Goal: Information Seeking & Learning: Check status

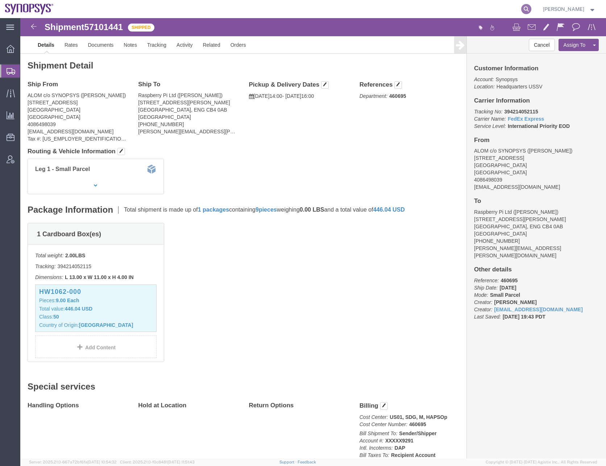
click at [531, 4] on icon at bounding box center [526, 9] width 10 height 10
paste input "57050859"
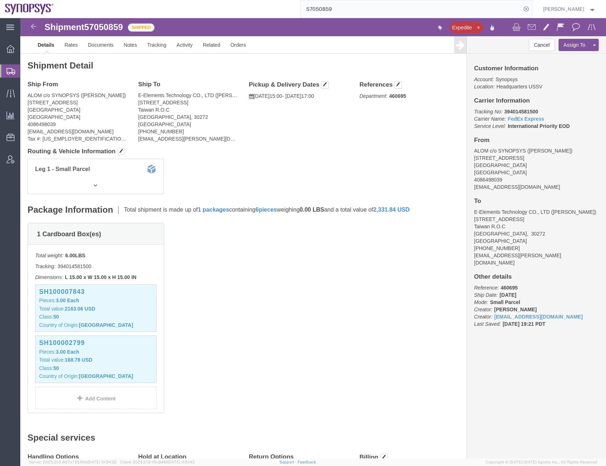
click div "1 Cardboard Box(es) Total weight: 6.00 LBS Tracking: 394014581500 Dimensions: L…"
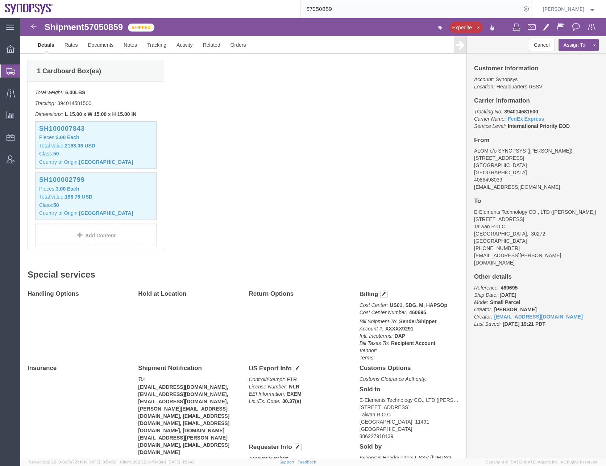
scroll to position [217, 0]
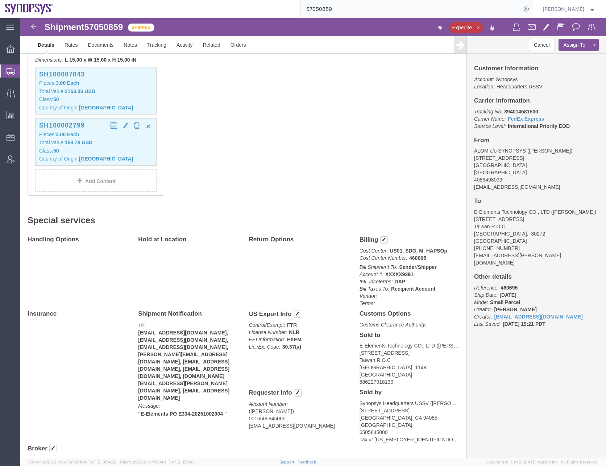
click p "Class: 50"
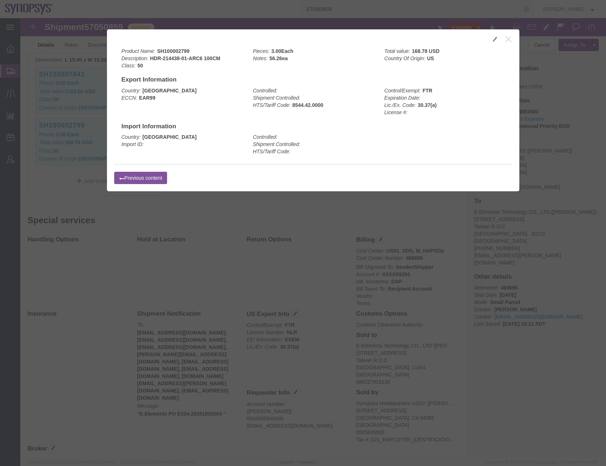
click icon "button"
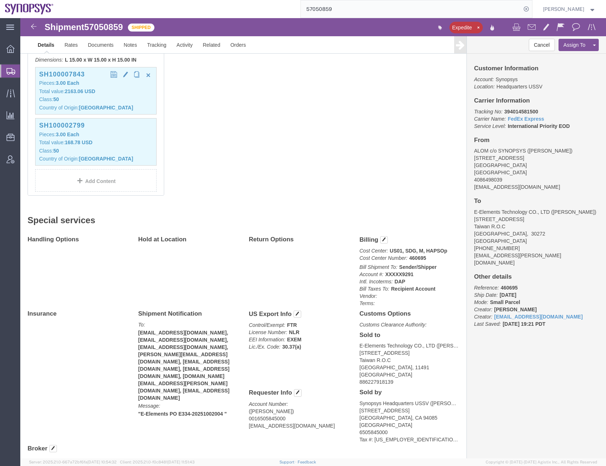
click p "Pieces: 3.00 Each"
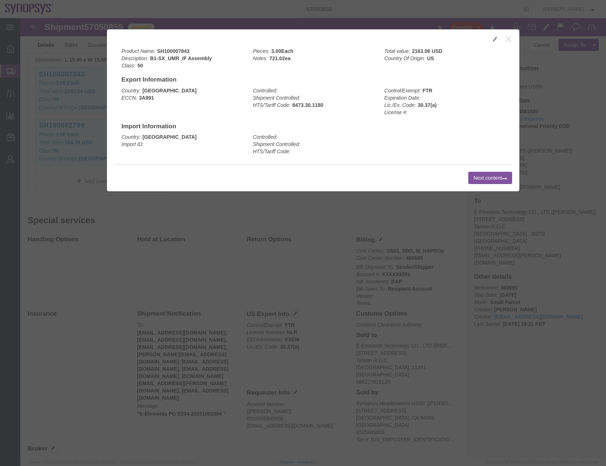
click icon "button"
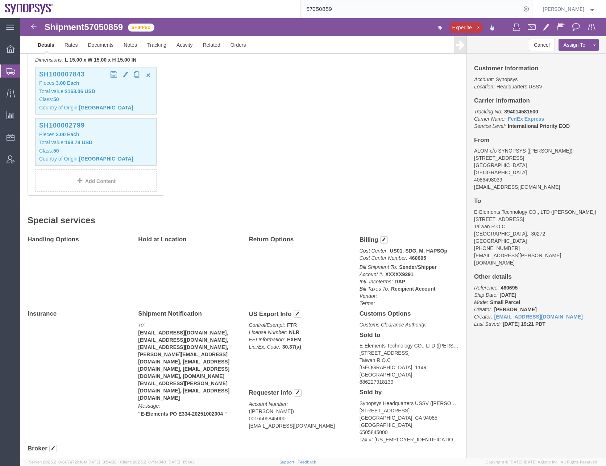
click p "Total value: 2163.06 USD"
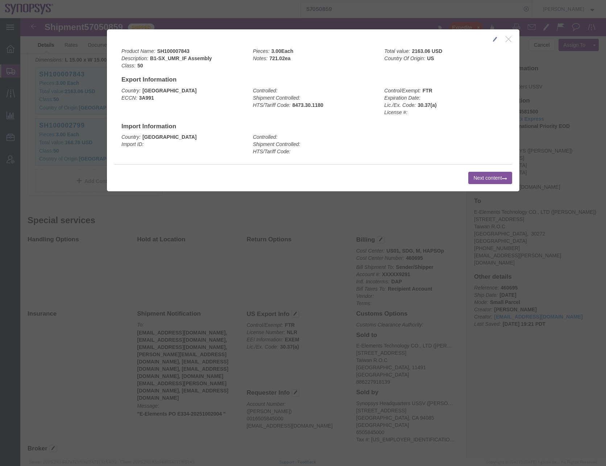
click icon "button"
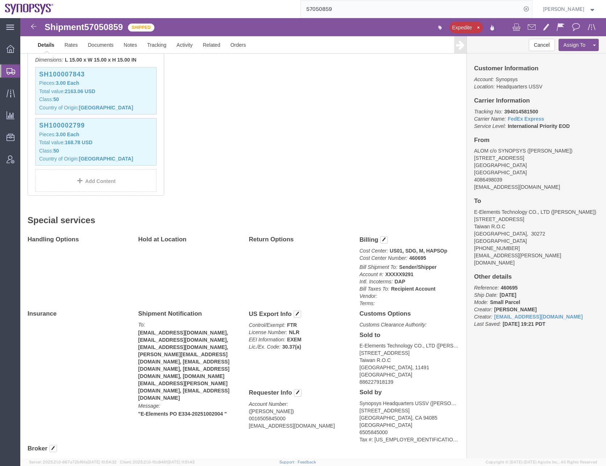
click at [324, 7] on input "57050859" at bounding box center [411, 8] width 220 height 17
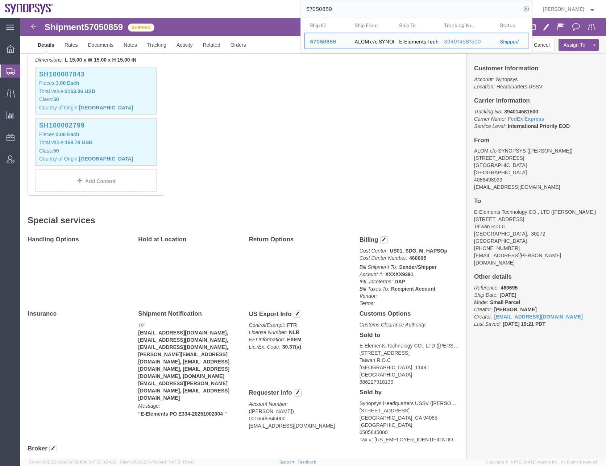
click at [324, 7] on input "57050859" at bounding box center [411, 8] width 220 height 17
paste input "70457"
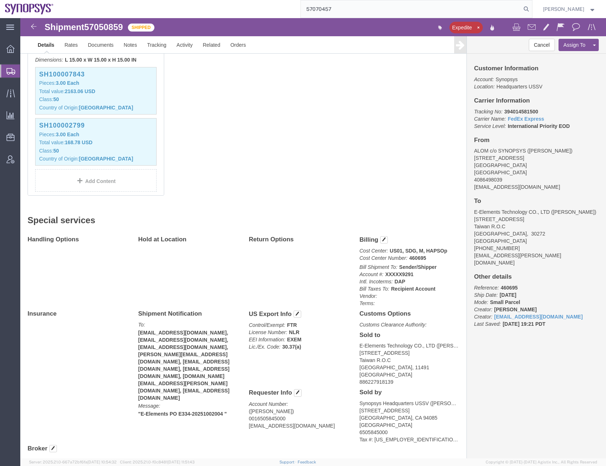
type input "57070457"
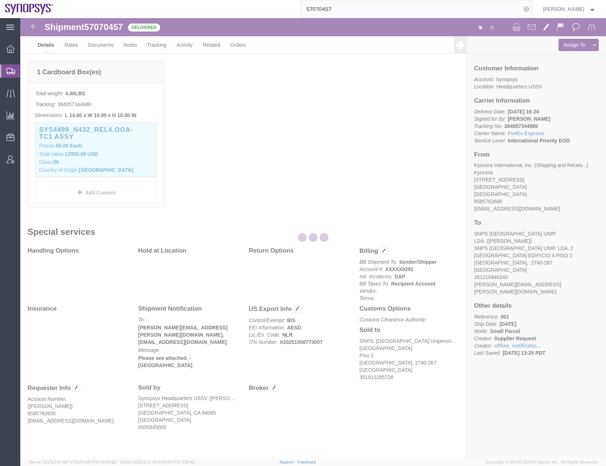
scroll to position [186, 0]
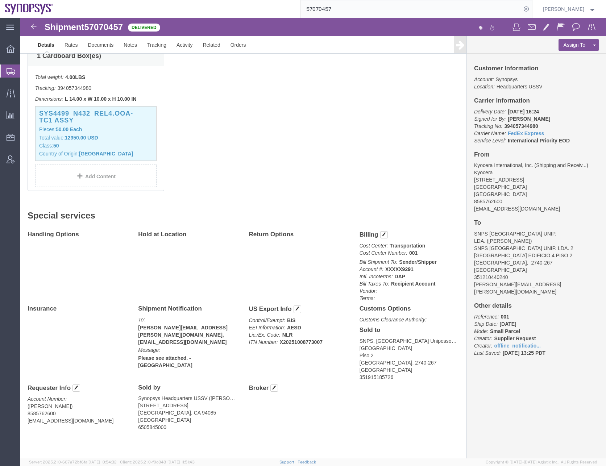
click at [13, 71] on icon at bounding box center [11, 71] width 9 height 7
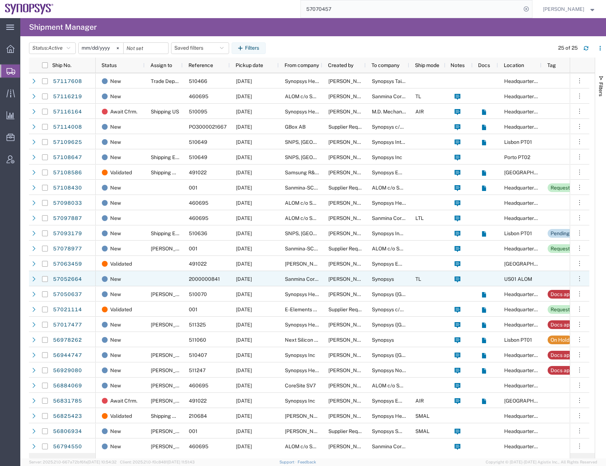
scroll to position [1, 0]
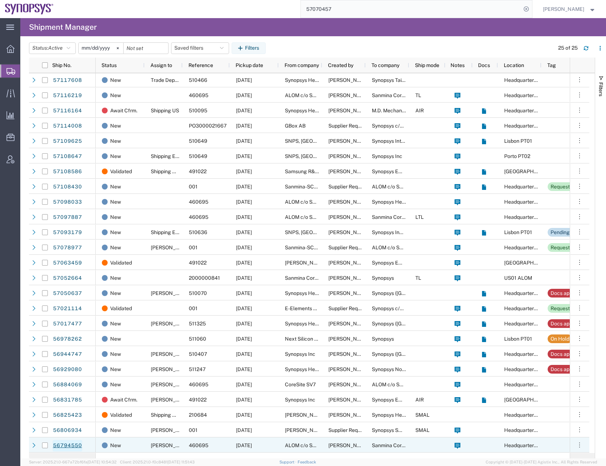
click at [66, 445] on link "56794550" at bounding box center [68, 446] width 30 height 12
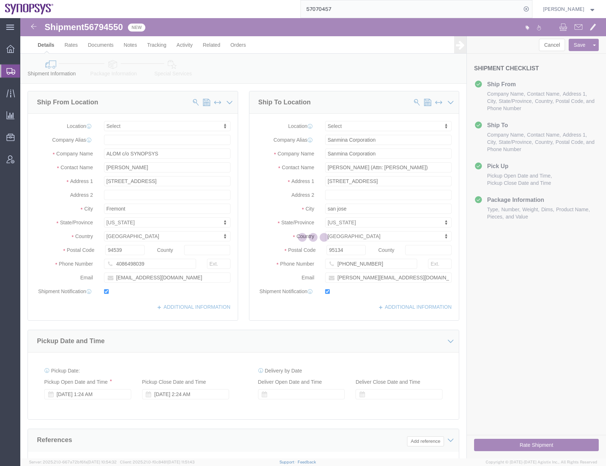
select select
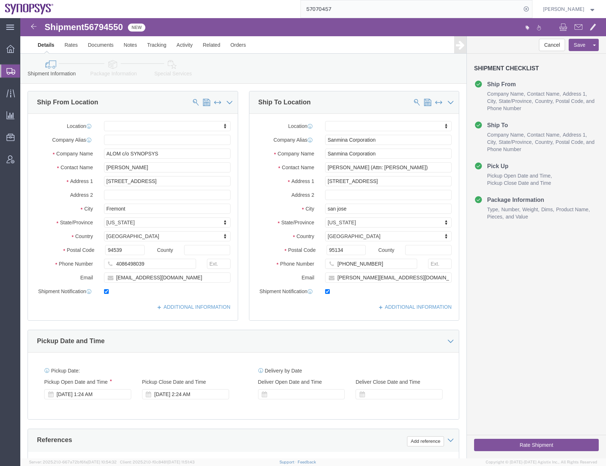
click at [7, 62] on ul "Overview Shipments Shipment Manager Create Shipment Create from Template Estima…" at bounding box center [10, 108] width 20 height 133
click at [7, 67] on div at bounding box center [10, 71] width 20 height 13
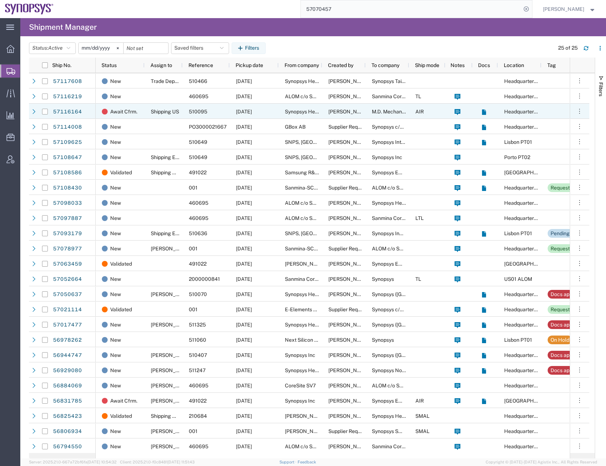
click at [31, 111] on div at bounding box center [33, 112] width 7 height 12
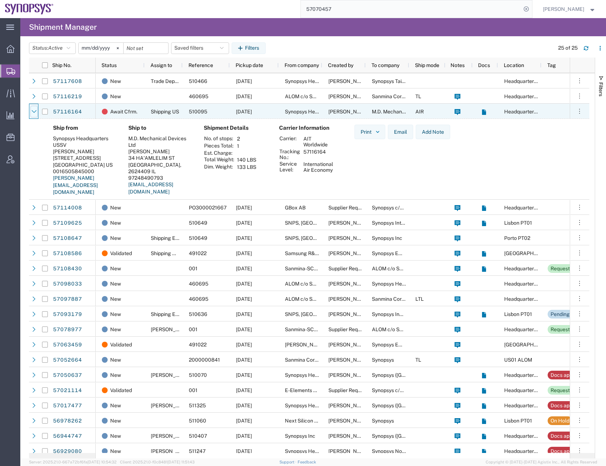
click at [35, 110] on icon at bounding box center [34, 111] width 5 height 5
